Goal: Task Accomplishment & Management: Use online tool/utility

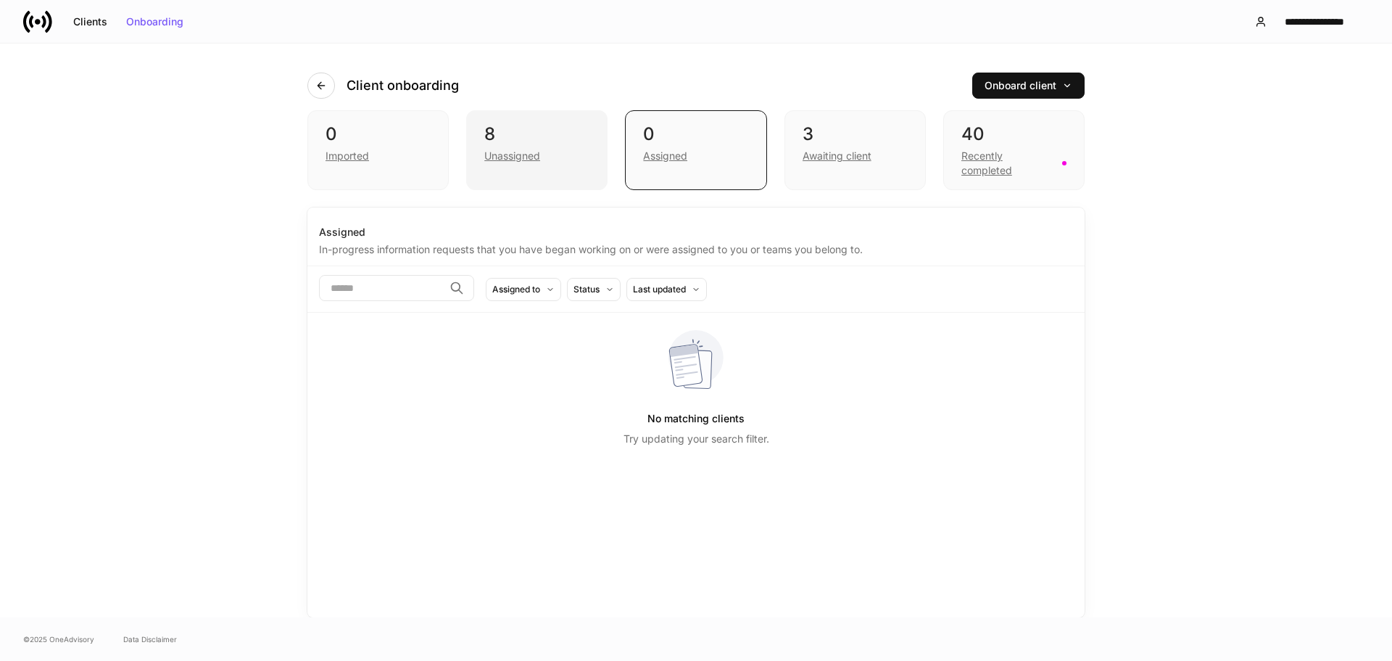
click at [526, 139] on div "8" at bounding box center [536, 134] width 105 height 23
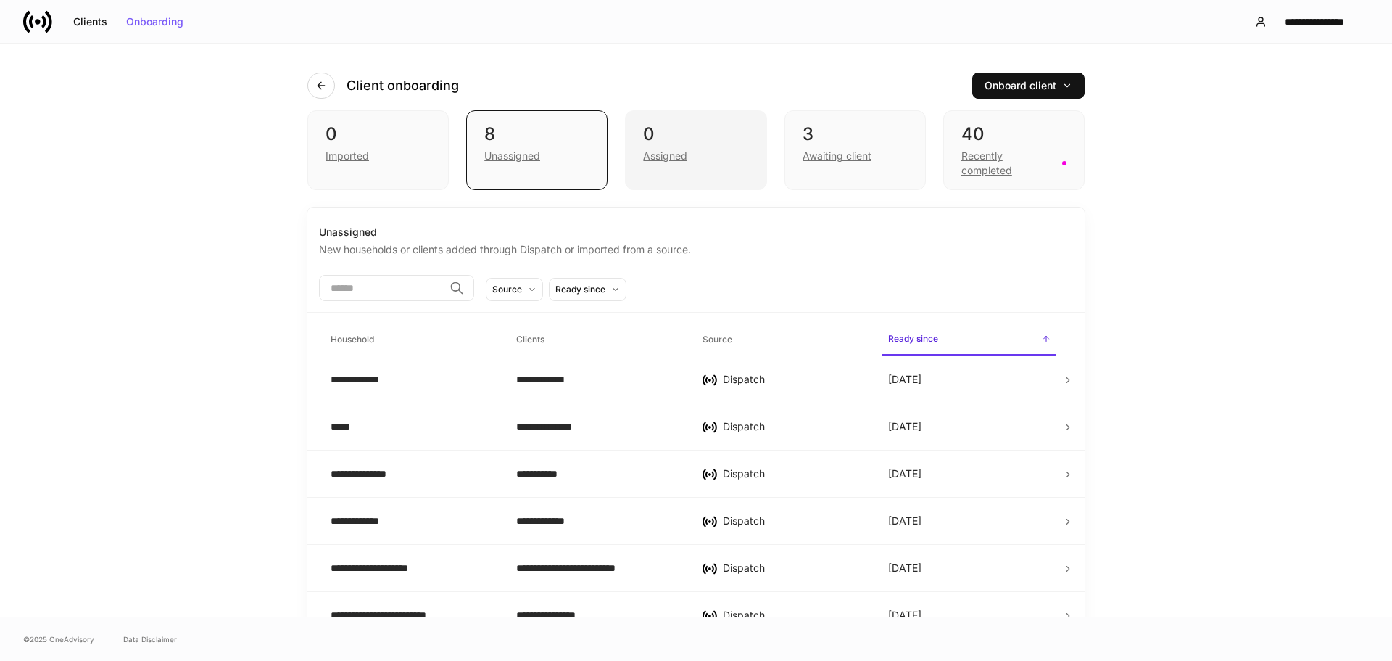
click at [673, 143] on div "0" at bounding box center [695, 134] width 105 height 23
